Goal: Task Accomplishment & Management: Manage account settings

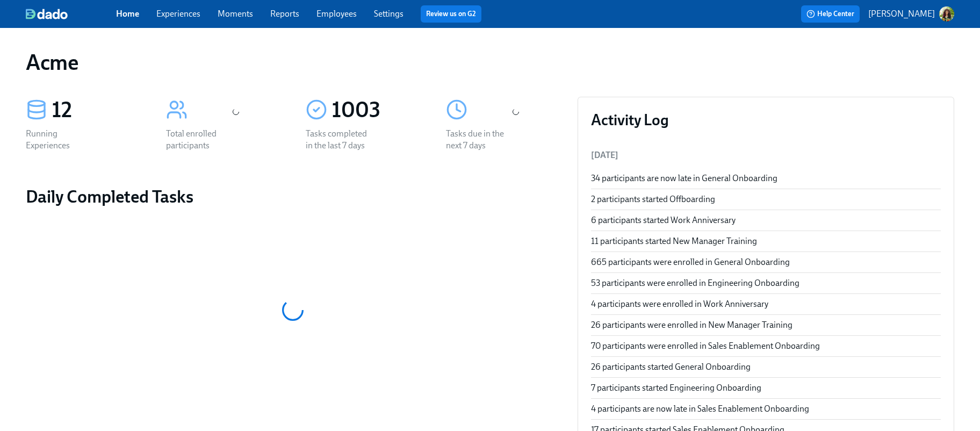
click at [176, 14] on link "Experiences" at bounding box center [178, 14] width 44 height 10
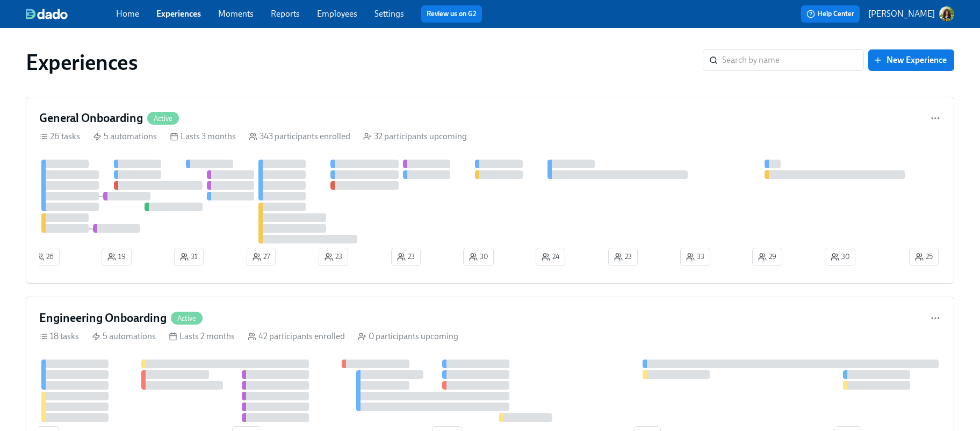
drag, startPoint x: 238, startPoint y: 15, endPoint x: 266, endPoint y: 21, distance: 29.2
click at [238, 15] on link "Moments" at bounding box center [235, 14] width 35 height 10
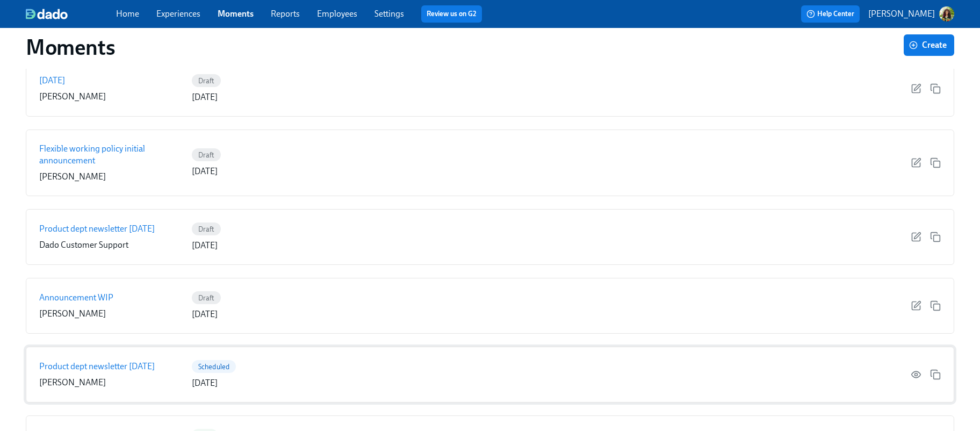
scroll to position [130, 0]
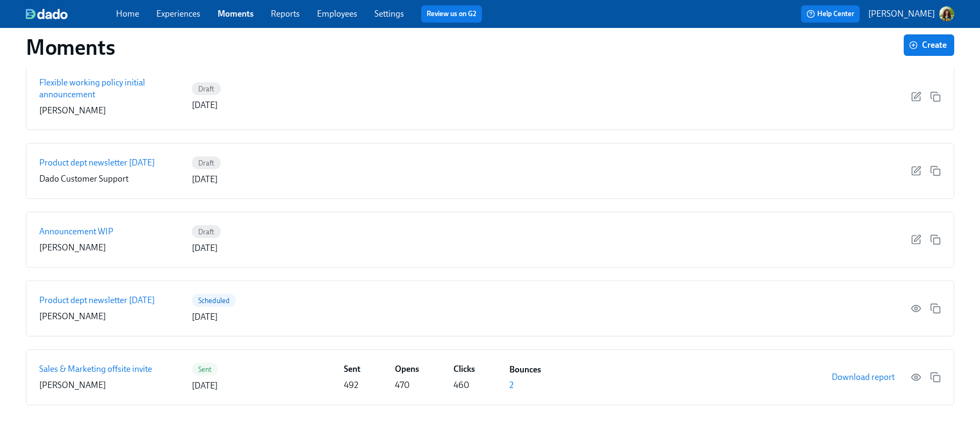
click at [284, 17] on link "Reports" at bounding box center [285, 14] width 29 height 10
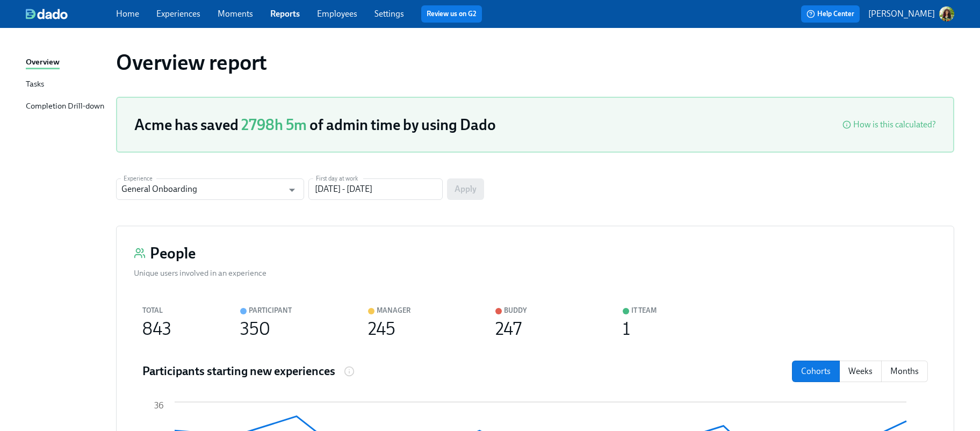
click at [29, 85] on div "Tasks" at bounding box center [35, 84] width 18 height 13
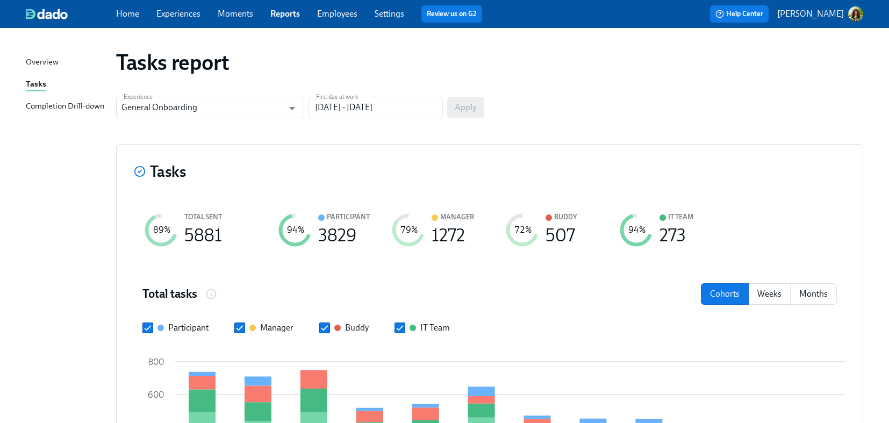
click at [69, 104] on div "Completion Drill-down" at bounding box center [65, 106] width 78 height 13
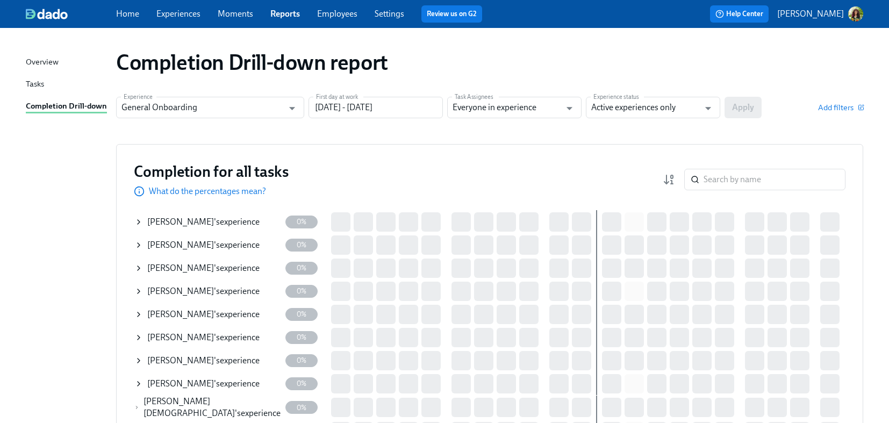
click at [174, 17] on link "Experiences" at bounding box center [178, 14] width 44 height 10
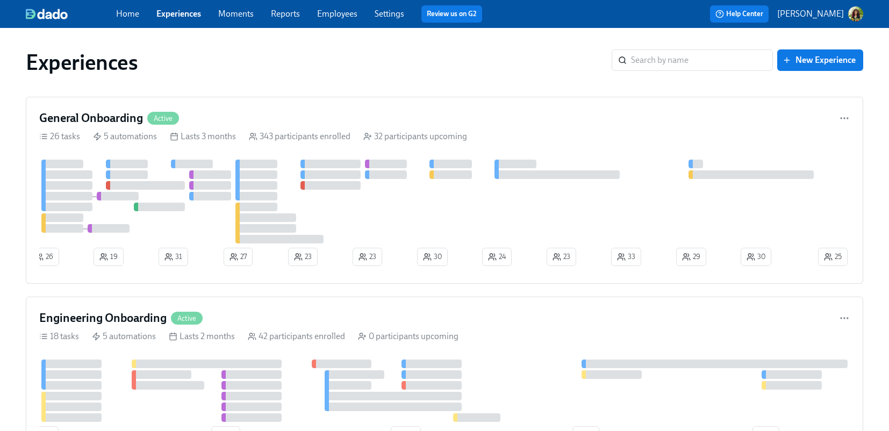
click at [292, 13] on link "Reports" at bounding box center [285, 14] width 29 height 10
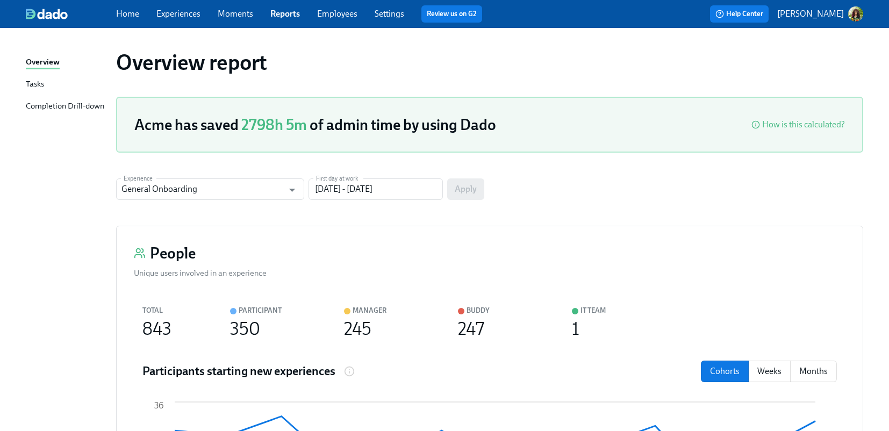
click at [33, 86] on div "Tasks" at bounding box center [35, 84] width 18 height 13
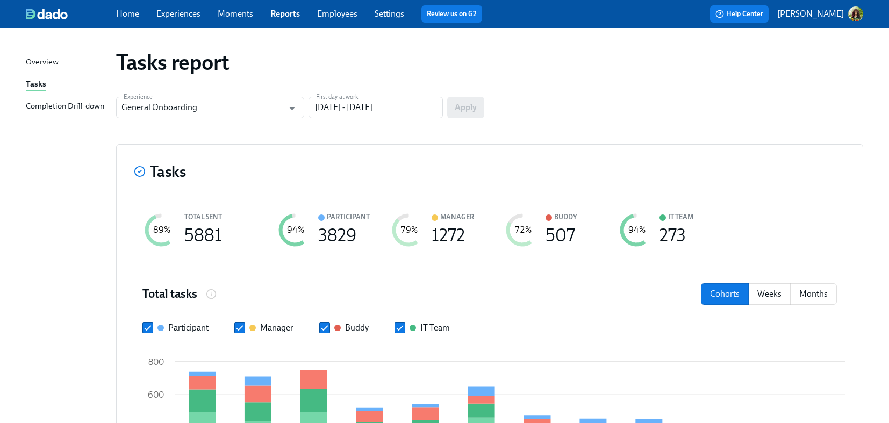
click at [53, 103] on div "Completion Drill-down" at bounding box center [65, 106] width 78 height 13
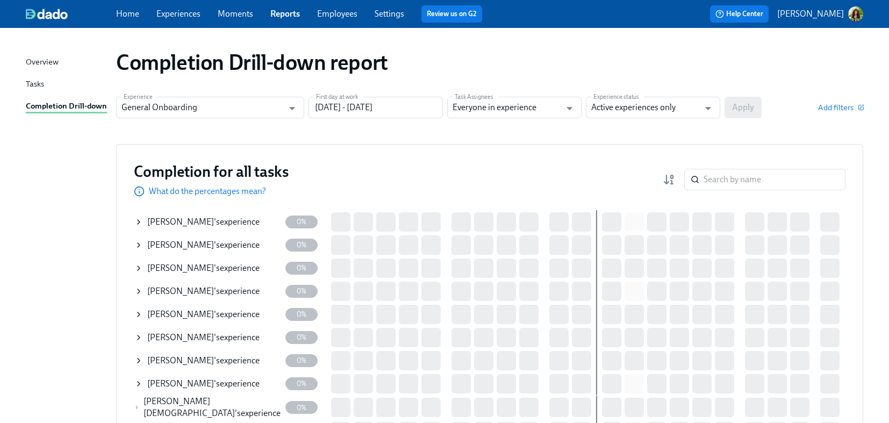
click at [170, 15] on link "Experiences" at bounding box center [178, 14] width 44 height 10
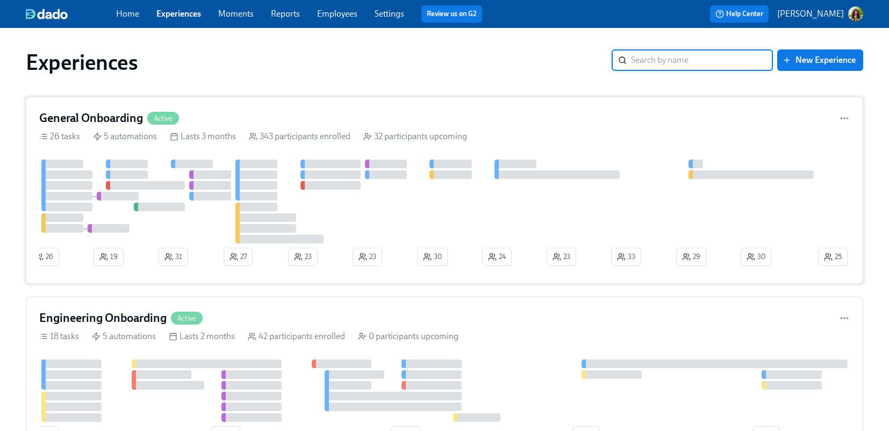
click at [565, 202] on div at bounding box center [427, 202] width 777 height 84
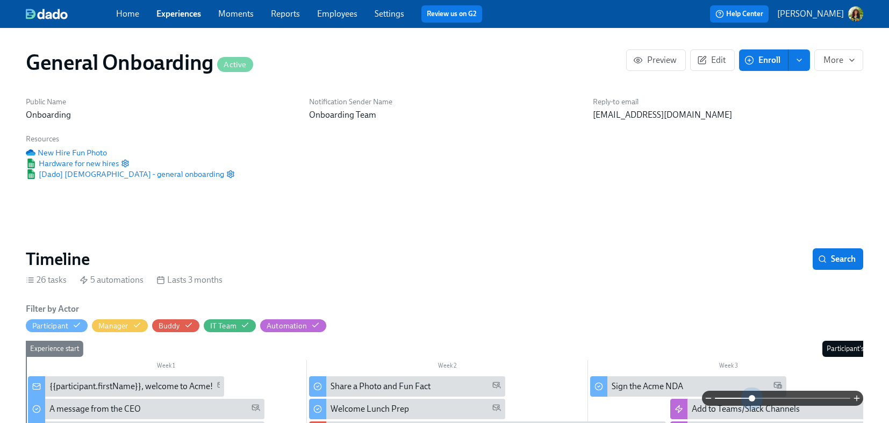
drag, startPoint x: 751, startPoint y: 399, endPoint x: 751, endPoint y: 381, distance: 18.8
click at [751, 399] on span at bounding box center [782, 398] width 135 height 15
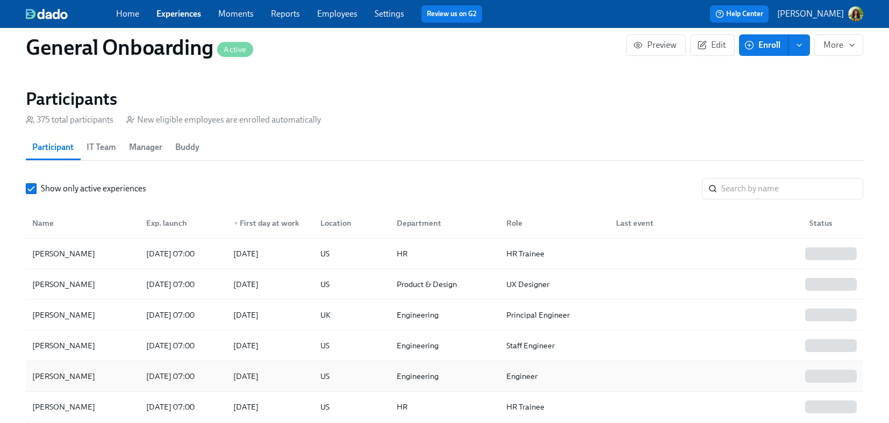
scroll to position [979, 0]
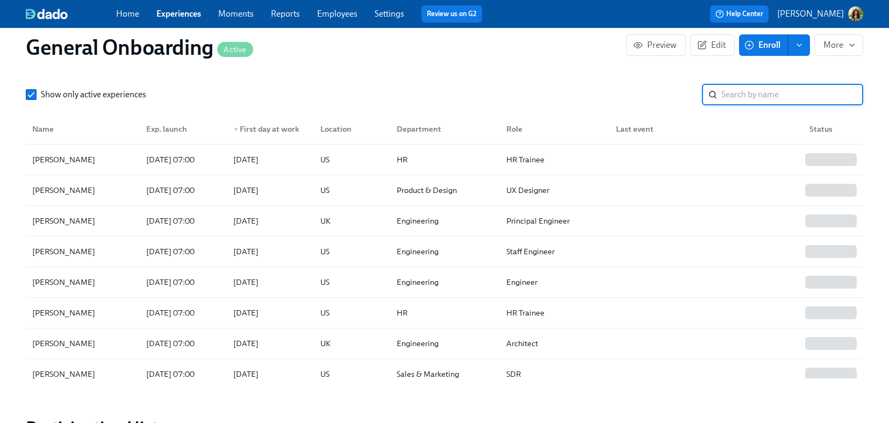
click at [765, 104] on input "search" at bounding box center [792, 94] width 142 height 21
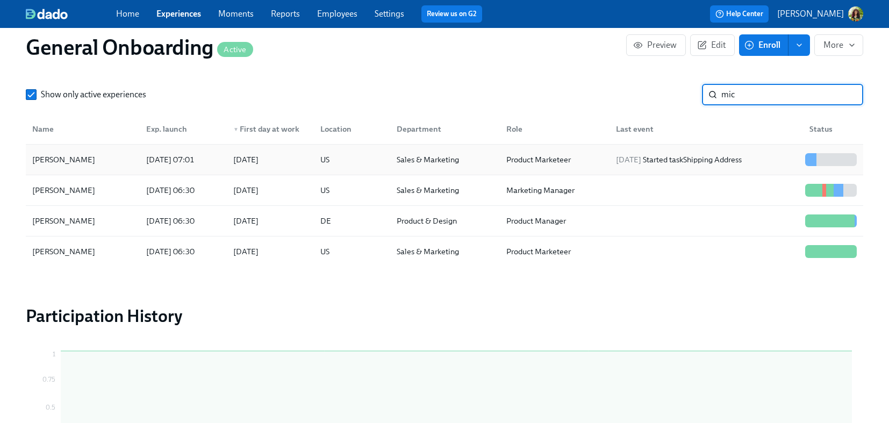
click at [96, 167] on div "Michael Wong" at bounding box center [83, 159] width 110 height 21
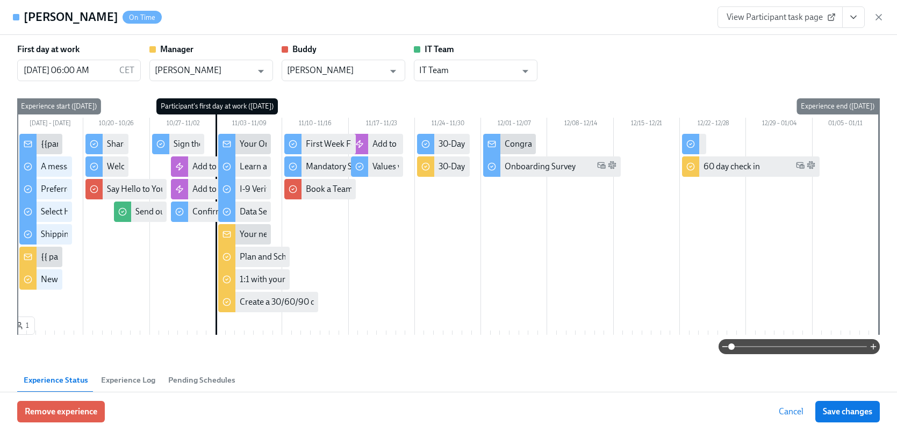
click at [770, 21] on span "View Participant task page" at bounding box center [780, 17] width 107 height 11
click at [879, 17] on icon "button" at bounding box center [878, 17] width 5 height 5
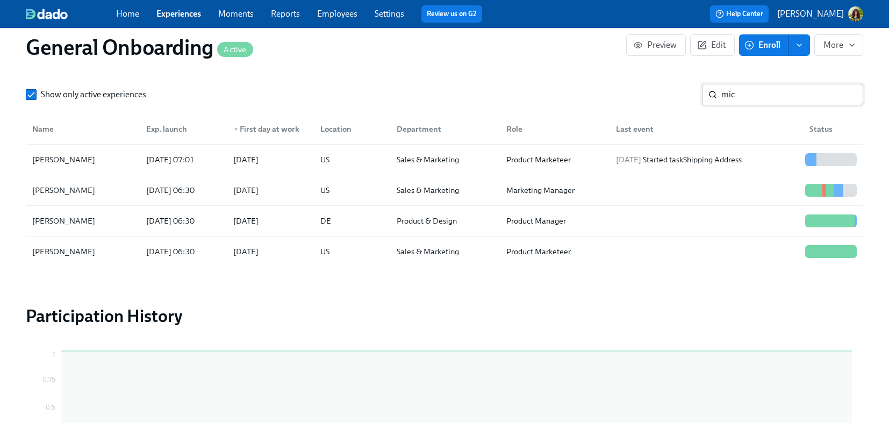
click at [738, 99] on input "mic" at bounding box center [792, 94] width 142 height 21
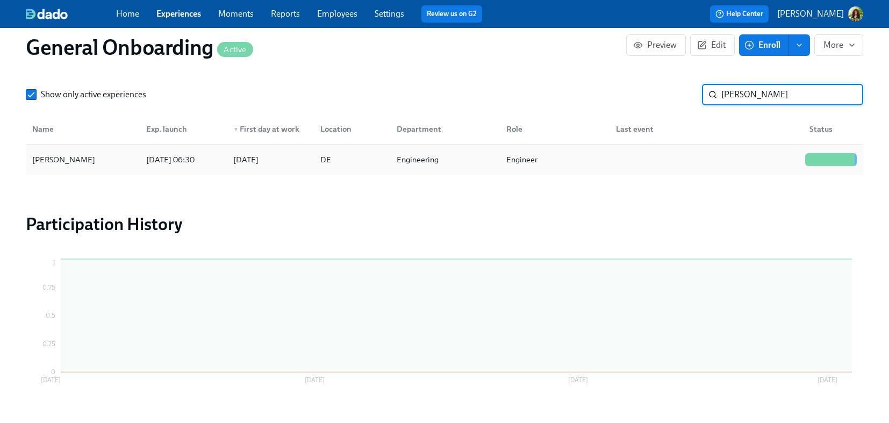
type input "milt"
click at [654, 155] on div at bounding box center [703, 159] width 193 height 21
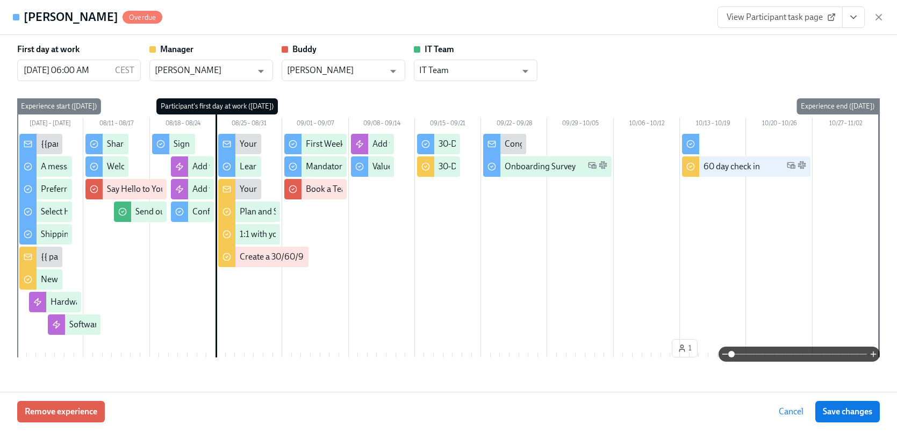
click at [829, 20] on icon at bounding box center [831, 17] width 9 height 9
click at [876, 17] on icon "button" at bounding box center [878, 17] width 11 height 11
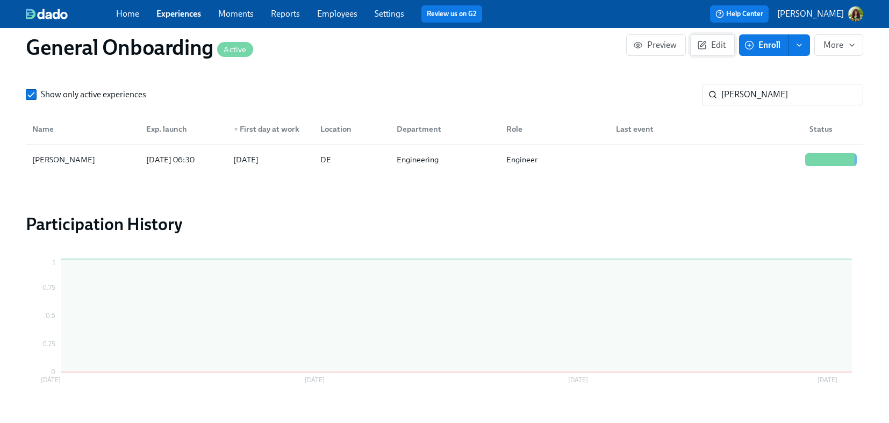
click at [719, 44] on span "Edit" at bounding box center [712, 45] width 26 height 11
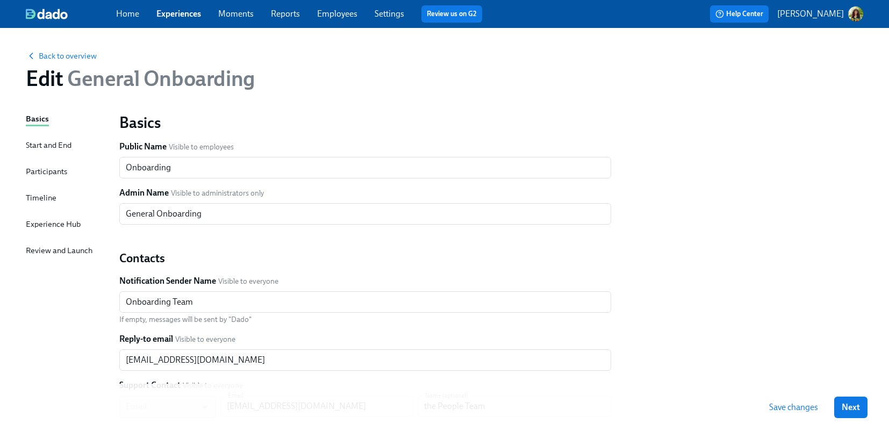
click at [63, 225] on div "Experience Hub" at bounding box center [53, 224] width 55 height 12
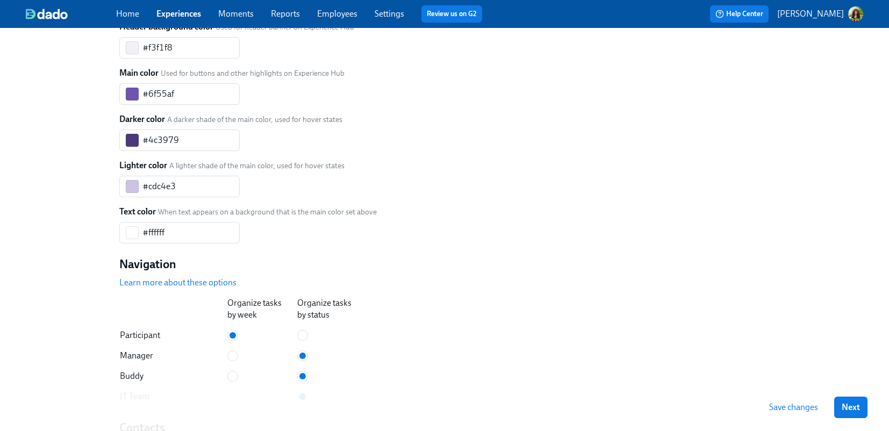
scroll to position [410, 0]
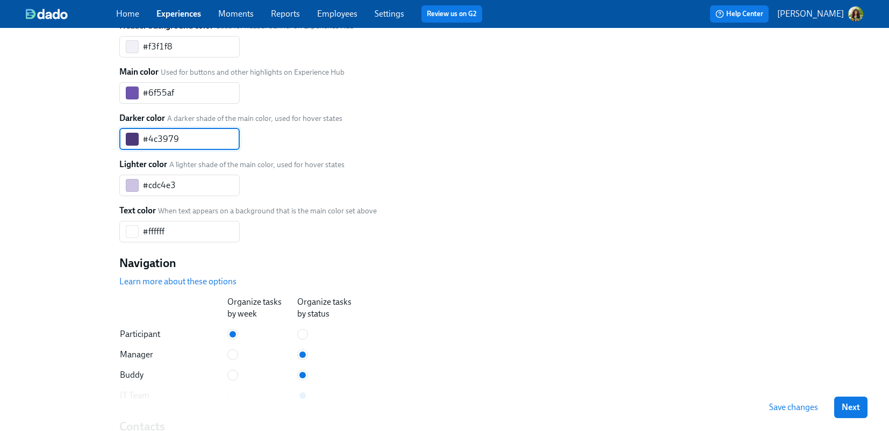
drag, startPoint x: 182, startPoint y: 207, endPoint x: 147, endPoint y: 209, distance: 35.0
click at [147, 150] on input "#4c3979" at bounding box center [191, 138] width 97 height 21
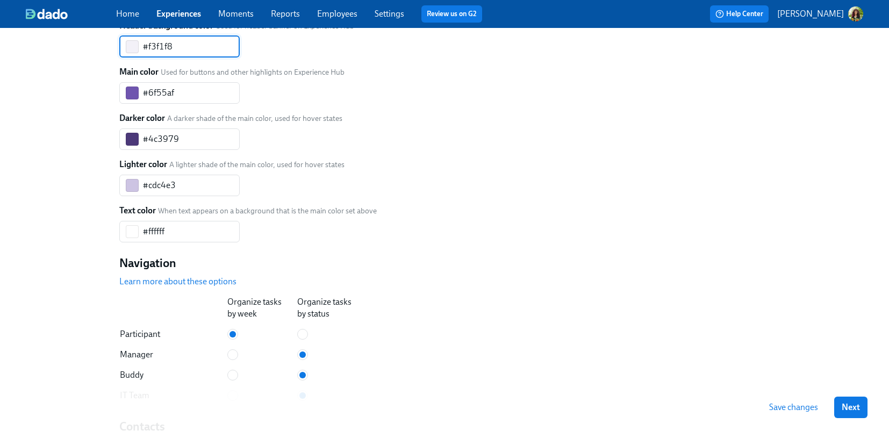
drag, startPoint x: 171, startPoint y: 116, endPoint x: 148, endPoint y: 117, distance: 23.7
click at [148, 58] on input "#f3f1f8" at bounding box center [191, 46] width 97 height 21
paste input "4c3979"
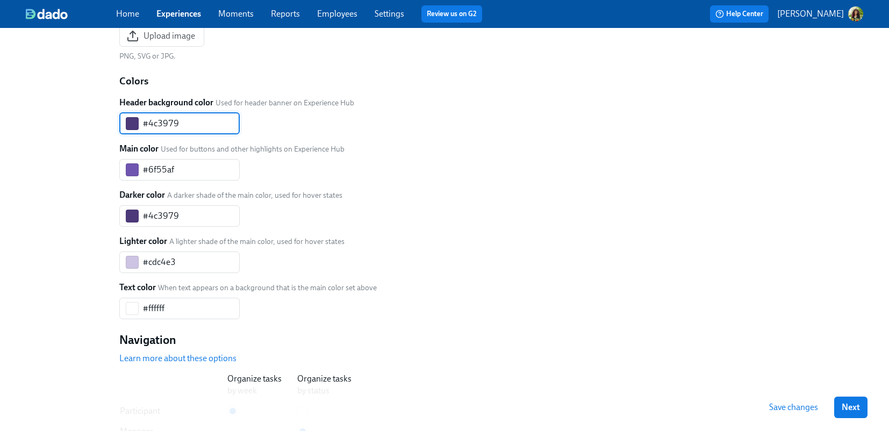
scroll to position [548, 0]
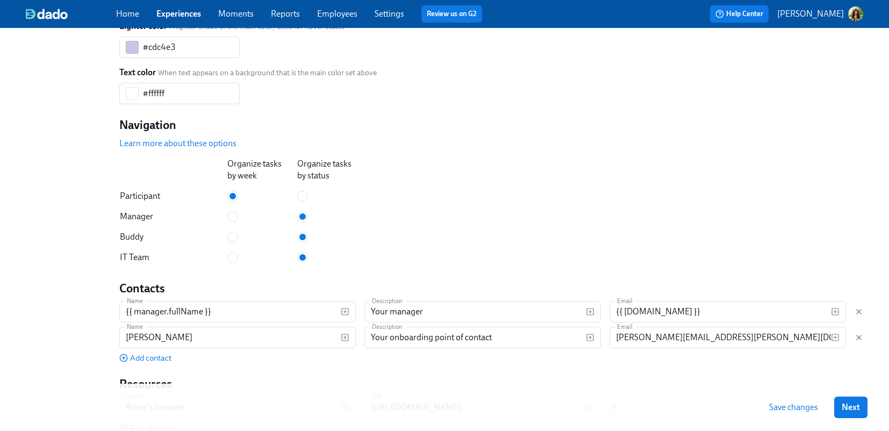
type input "#4c3979"
click at [802, 407] on span "Save changes" at bounding box center [793, 407] width 49 height 11
click at [332, 16] on link "Employees" at bounding box center [337, 14] width 40 height 10
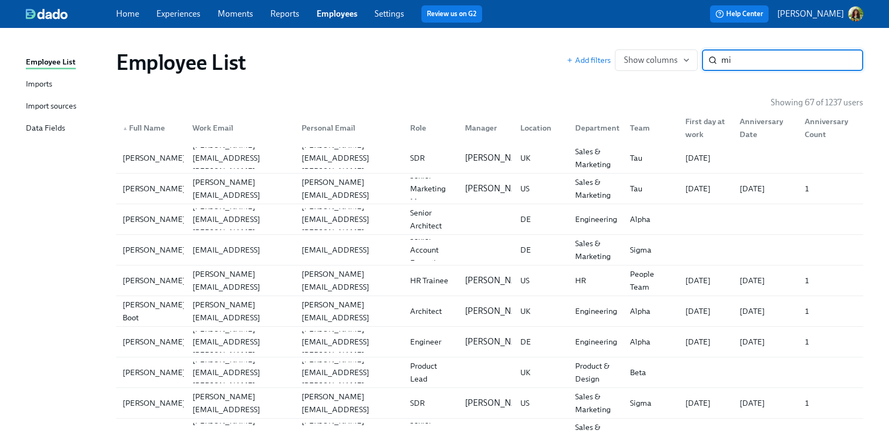
type input "m"
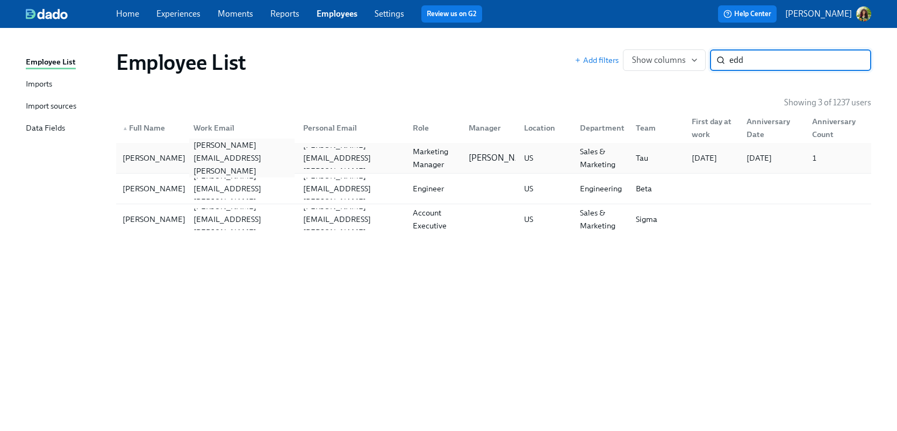
type input "edd"
click at [241, 161] on div "eddie.dawson@acme.test" at bounding box center [241, 158] width 105 height 39
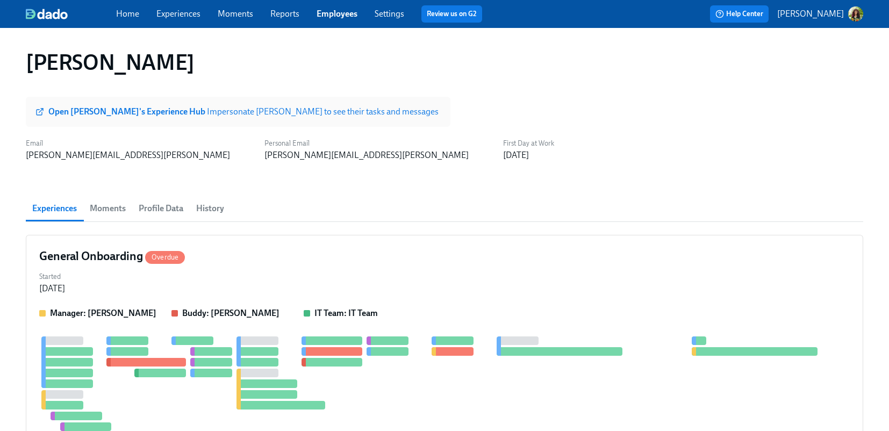
click at [98, 113] on strong "Open Eddie's Experience Hub" at bounding box center [127, 111] width 159 height 10
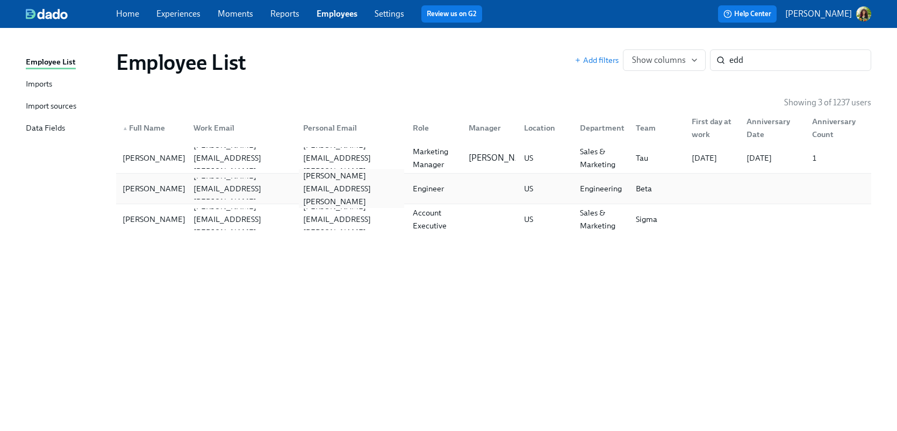
click at [374, 192] on div "eddie.forconi@acme.test" at bounding box center [351, 188] width 105 height 39
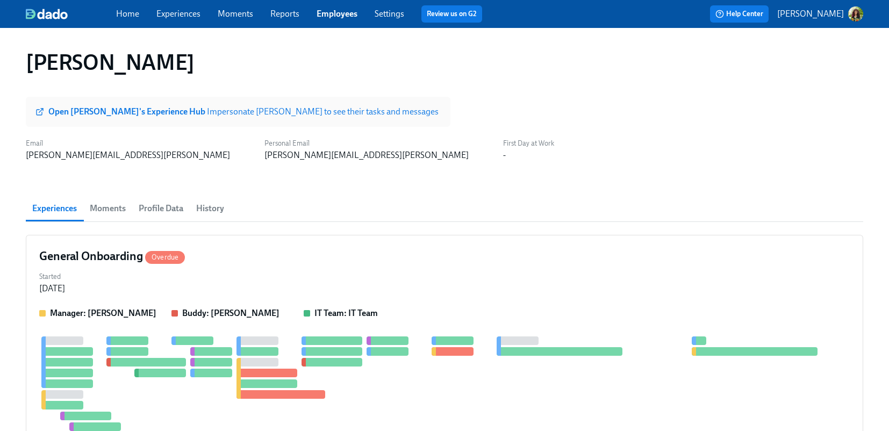
click at [183, 112] on div "Open Eddie's Experience Hub Impersonate Eddie to see their tasks and messages" at bounding box center [243, 111] width 390 height 11
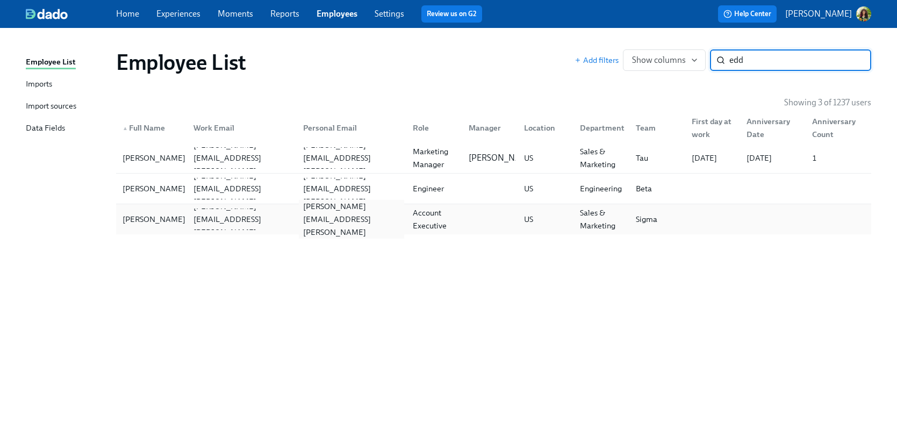
click at [387, 225] on div "eddie.nixon@acme.test" at bounding box center [351, 219] width 105 height 39
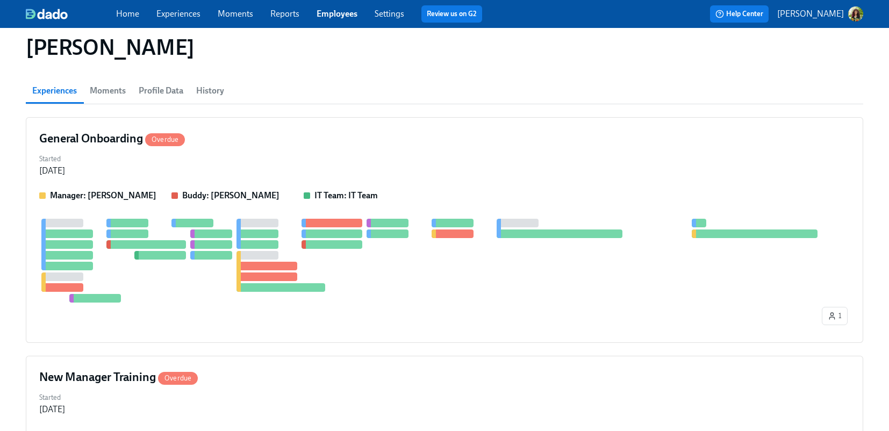
scroll to position [25, 0]
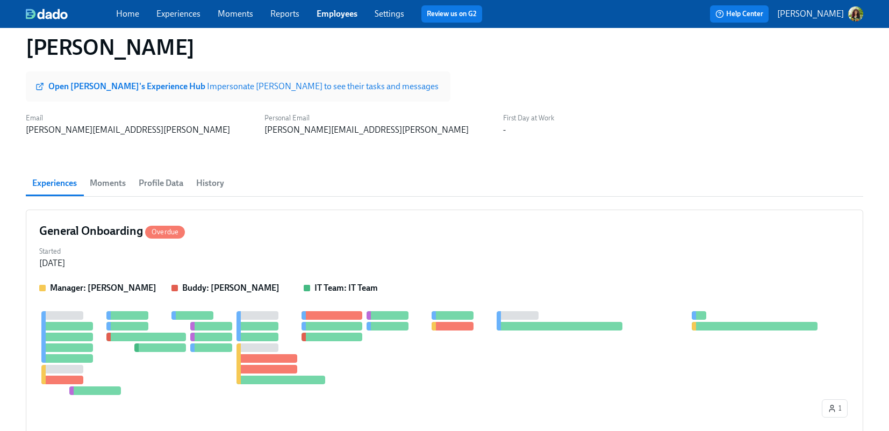
click at [192, 82] on div "Open Eddie's Experience Hub Impersonate Eddie to see their tasks and messages" at bounding box center [243, 86] width 390 height 11
click at [191, 10] on link "Experiences" at bounding box center [178, 14] width 44 height 10
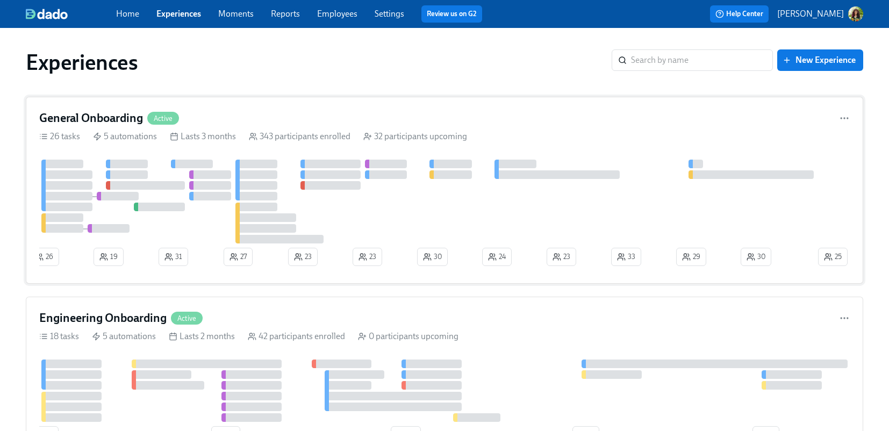
click at [557, 200] on div at bounding box center [427, 202] width 777 height 84
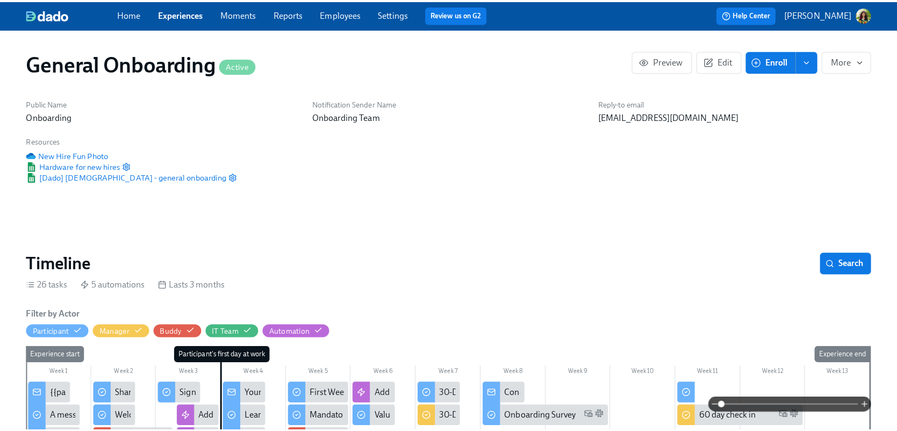
scroll to position [0, 11375]
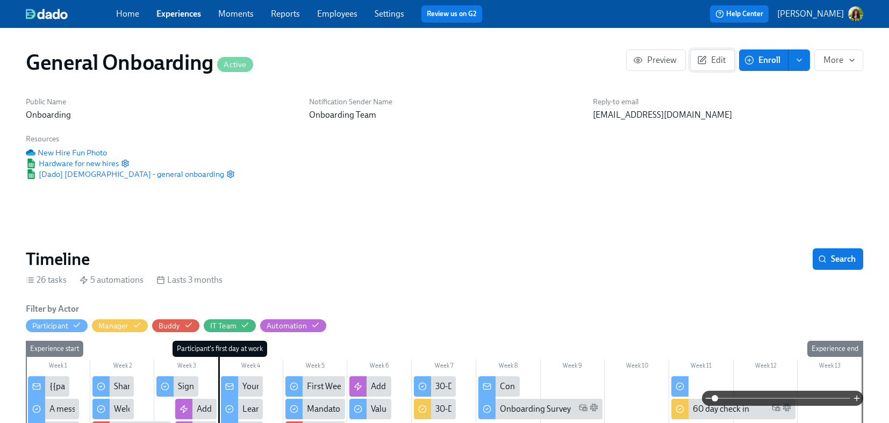
click at [719, 66] on button "Edit" at bounding box center [712, 59] width 45 height 21
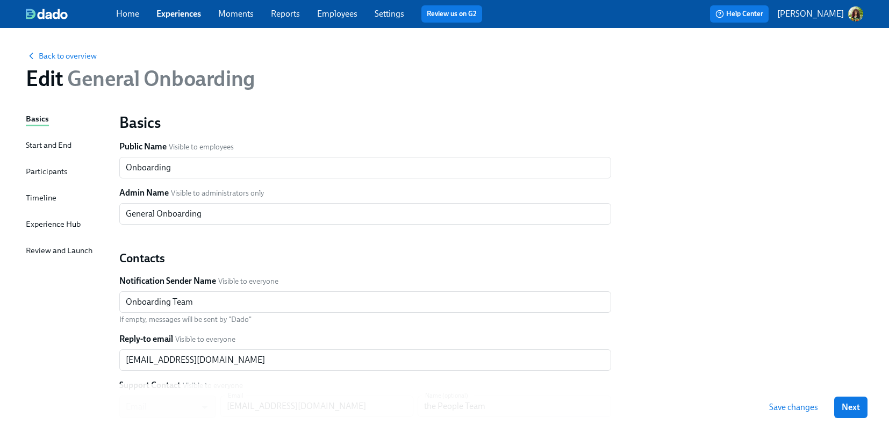
click at [44, 196] on div "Timeline" at bounding box center [41, 198] width 31 height 12
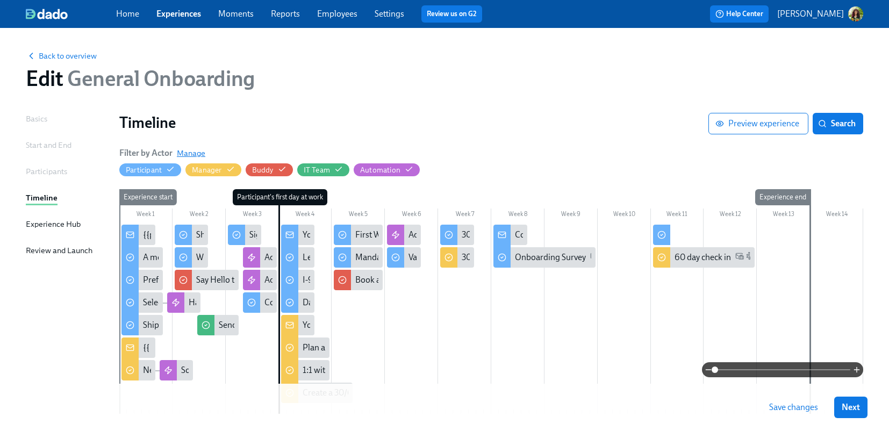
click at [195, 152] on span "Manage" at bounding box center [191, 153] width 28 height 11
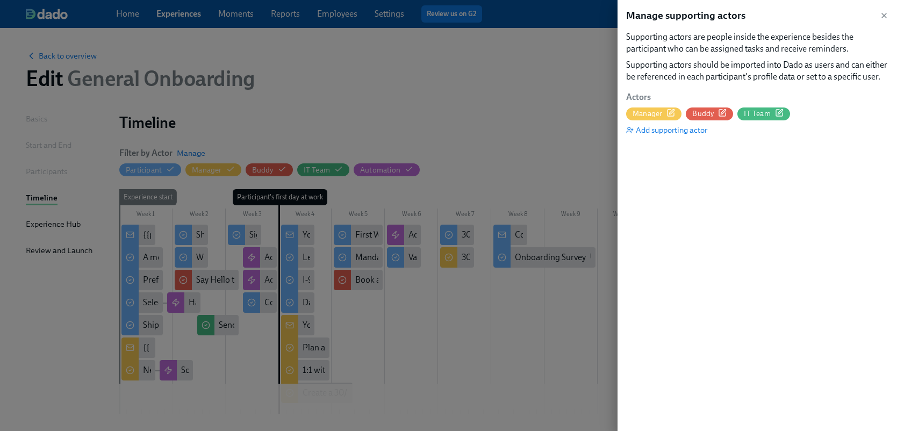
click at [723, 112] on icon "button" at bounding box center [723, 111] width 5 height 5
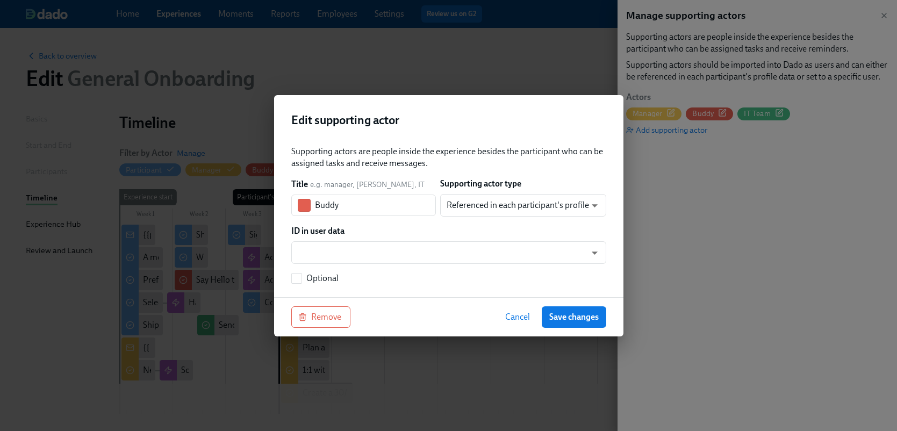
click at [518, 320] on span "Cancel" at bounding box center [517, 317] width 25 height 11
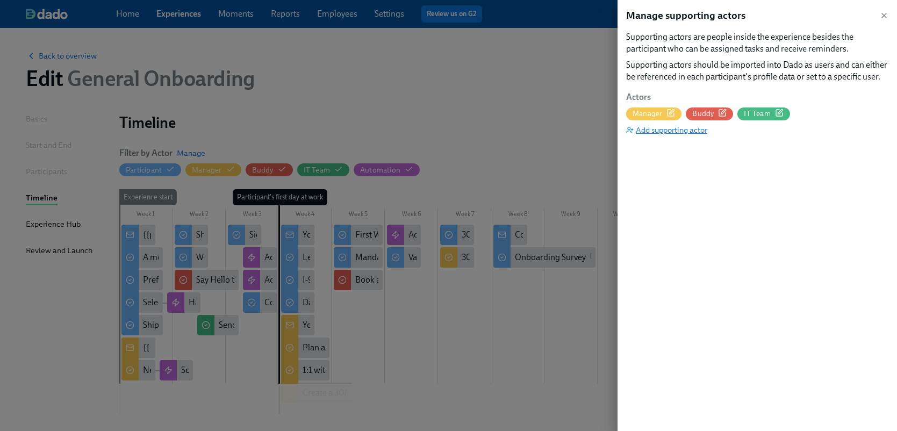
click at [679, 130] on span "Add supporting actor" at bounding box center [666, 130] width 81 height 11
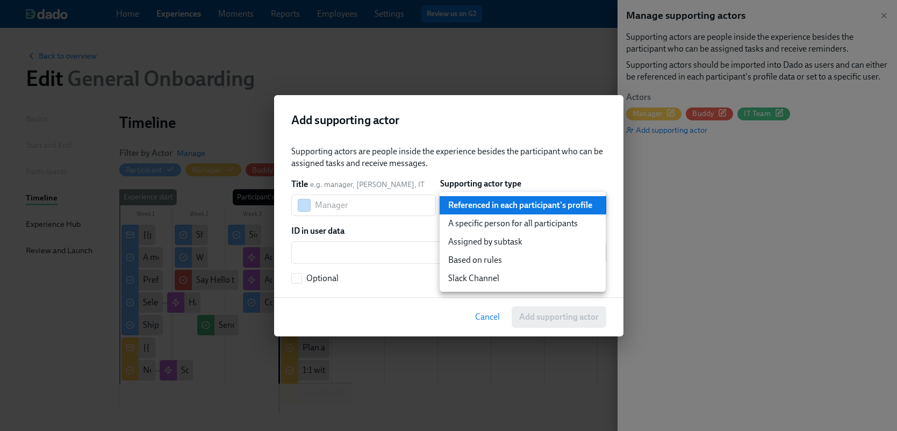
click at [482, 207] on body "Home Experiences Moments Reports Employees Settings Review us on G2 Help Center…" at bounding box center [448, 253] width 897 height 506
click at [482, 263] on li "Based on rules" at bounding box center [523, 260] width 166 height 18
type input "ruleBasedUser"
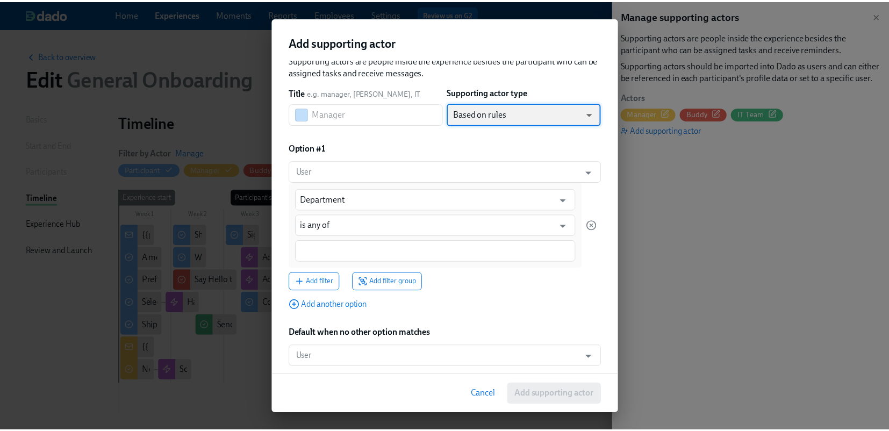
scroll to position [19, 0]
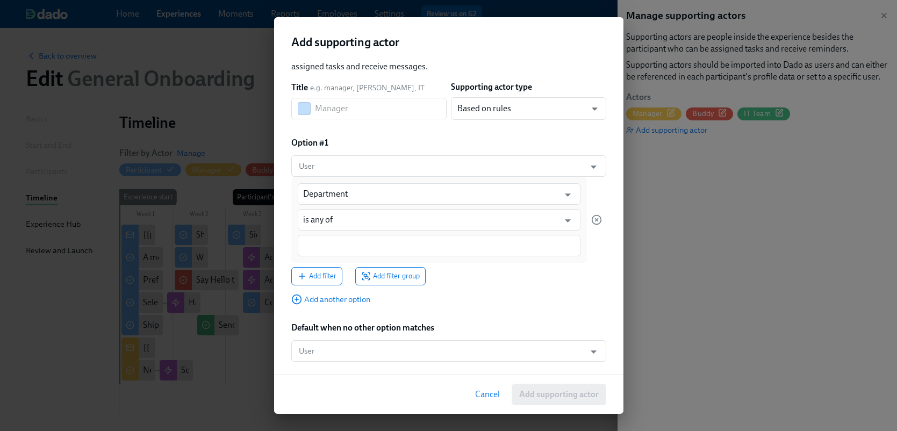
click at [489, 394] on span "Cancel" at bounding box center [487, 394] width 25 height 11
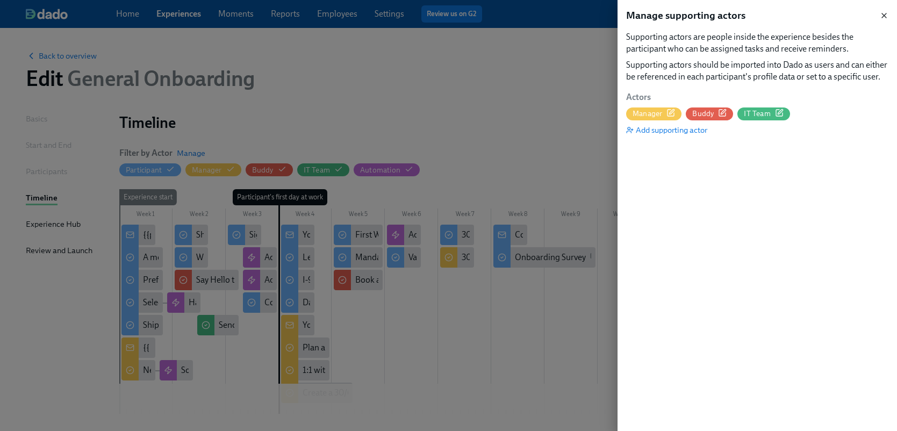
click at [882, 17] on icon "button" at bounding box center [884, 15] width 4 height 4
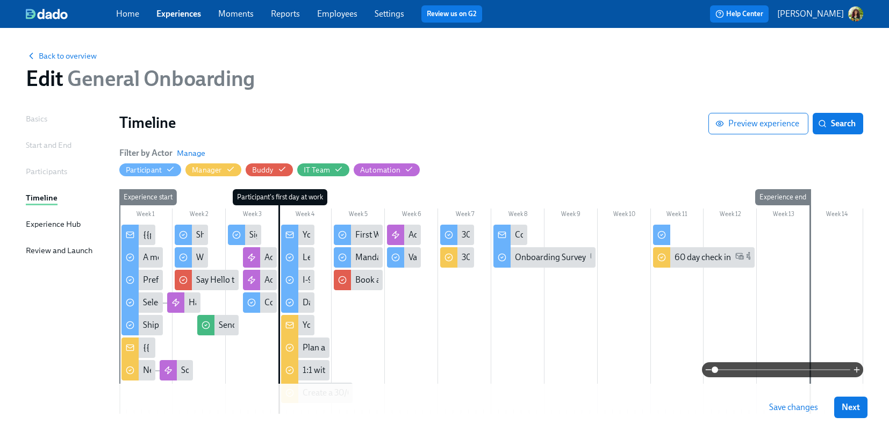
click at [180, 15] on link "Experiences" at bounding box center [178, 14] width 45 height 10
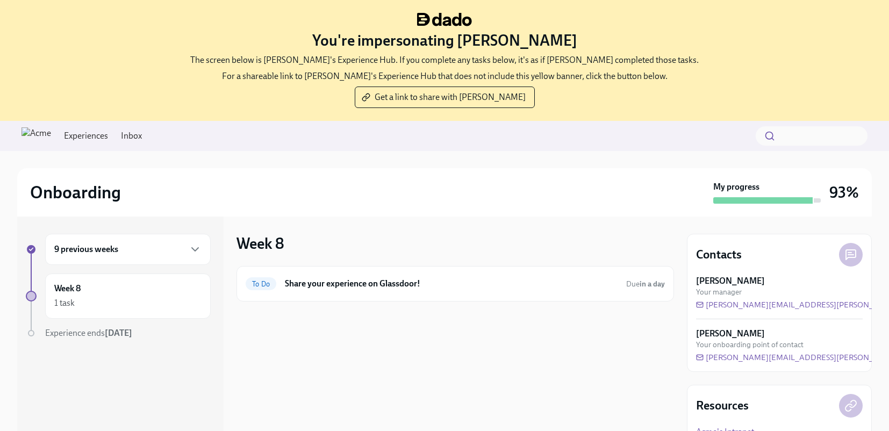
click at [142, 132] on link "Inbox" at bounding box center [131, 136] width 21 height 12
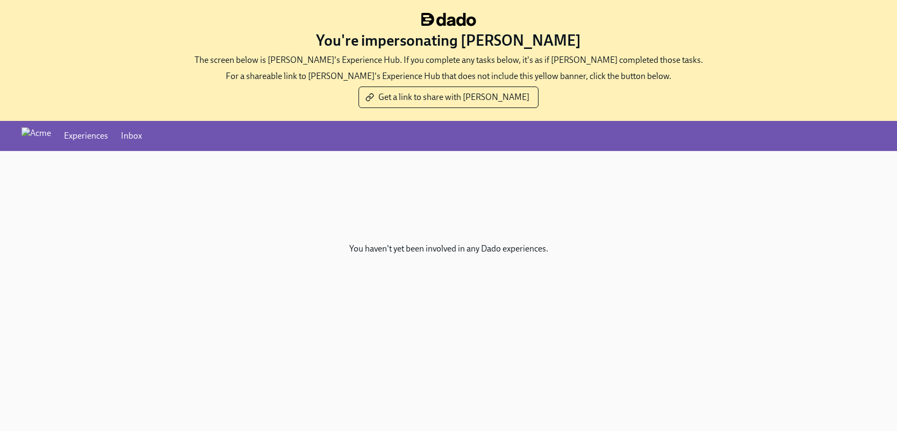
click at [142, 135] on link "Inbox" at bounding box center [131, 136] width 21 height 12
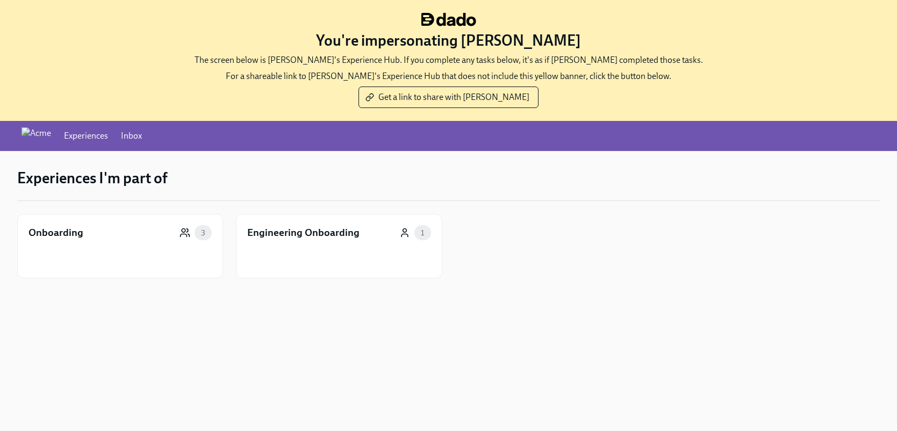
click at [142, 137] on link "Inbox" at bounding box center [131, 136] width 21 height 12
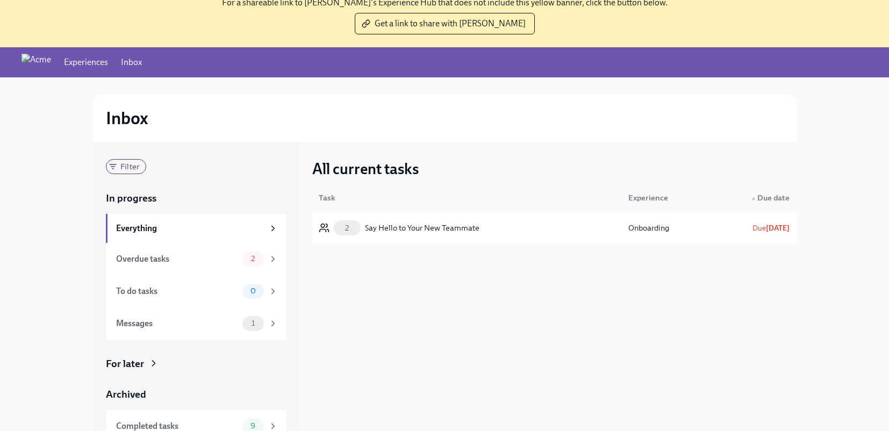
scroll to position [109, 0]
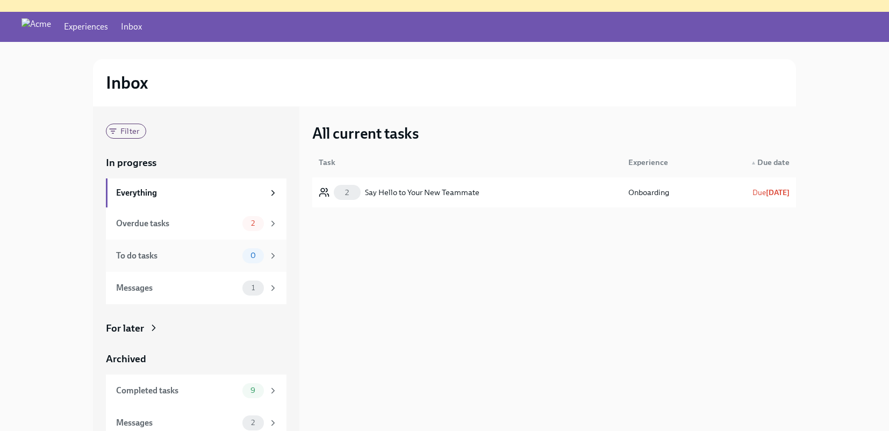
click at [192, 253] on div "To do tasks" at bounding box center [177, 256] width 122 height 12
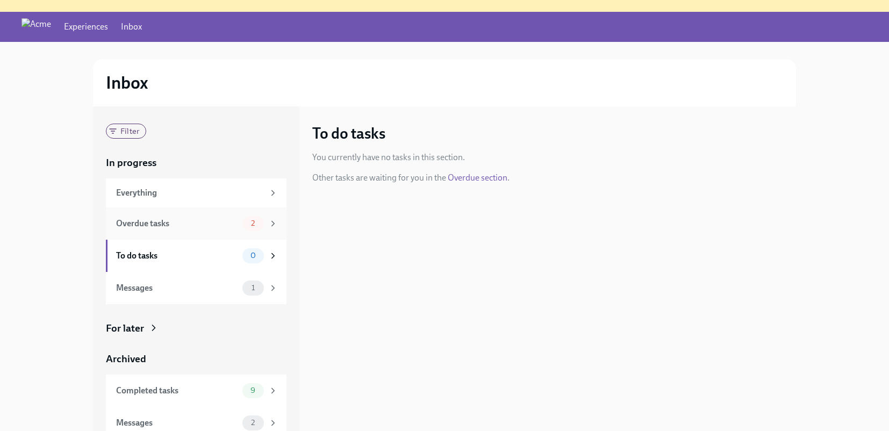
click at [190, 227] on div "Overdue tasks" at bounding box center [177, 224] width 122 height 12
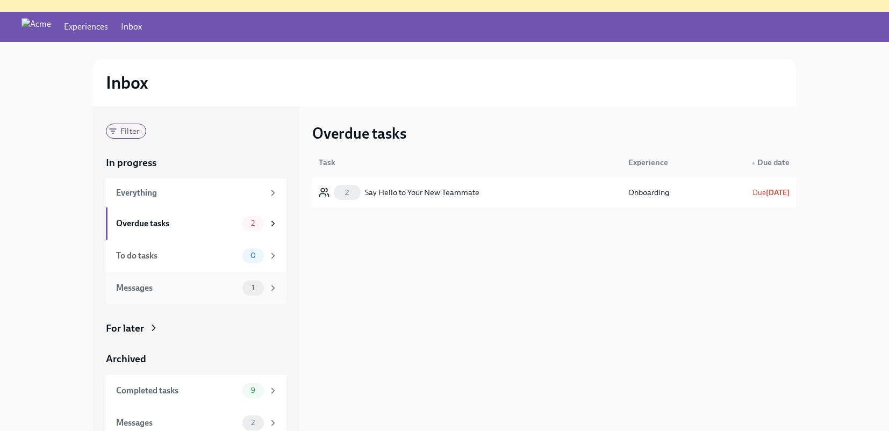
click at [192, 285] on div "Messages" at bounding box center [177, 288] width 122 height 12
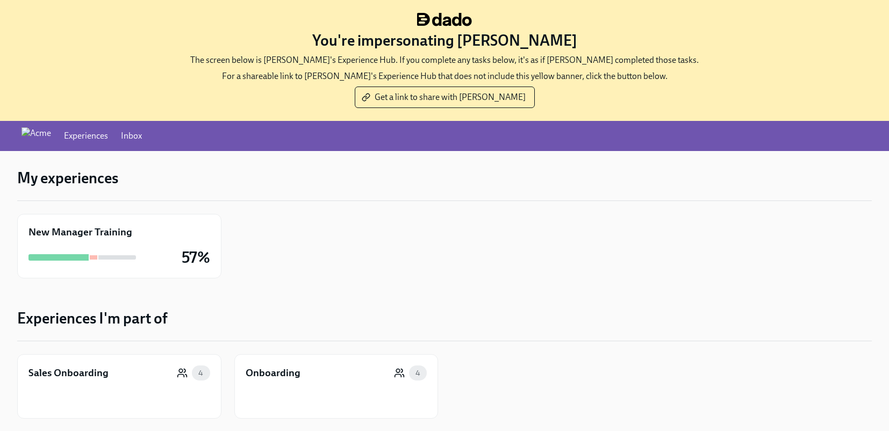
click at [142, 134] on link "Inbox" at bounding box center [131, 136] width 21 height 12
